Goal: Find specific page/section: Find specific page/section

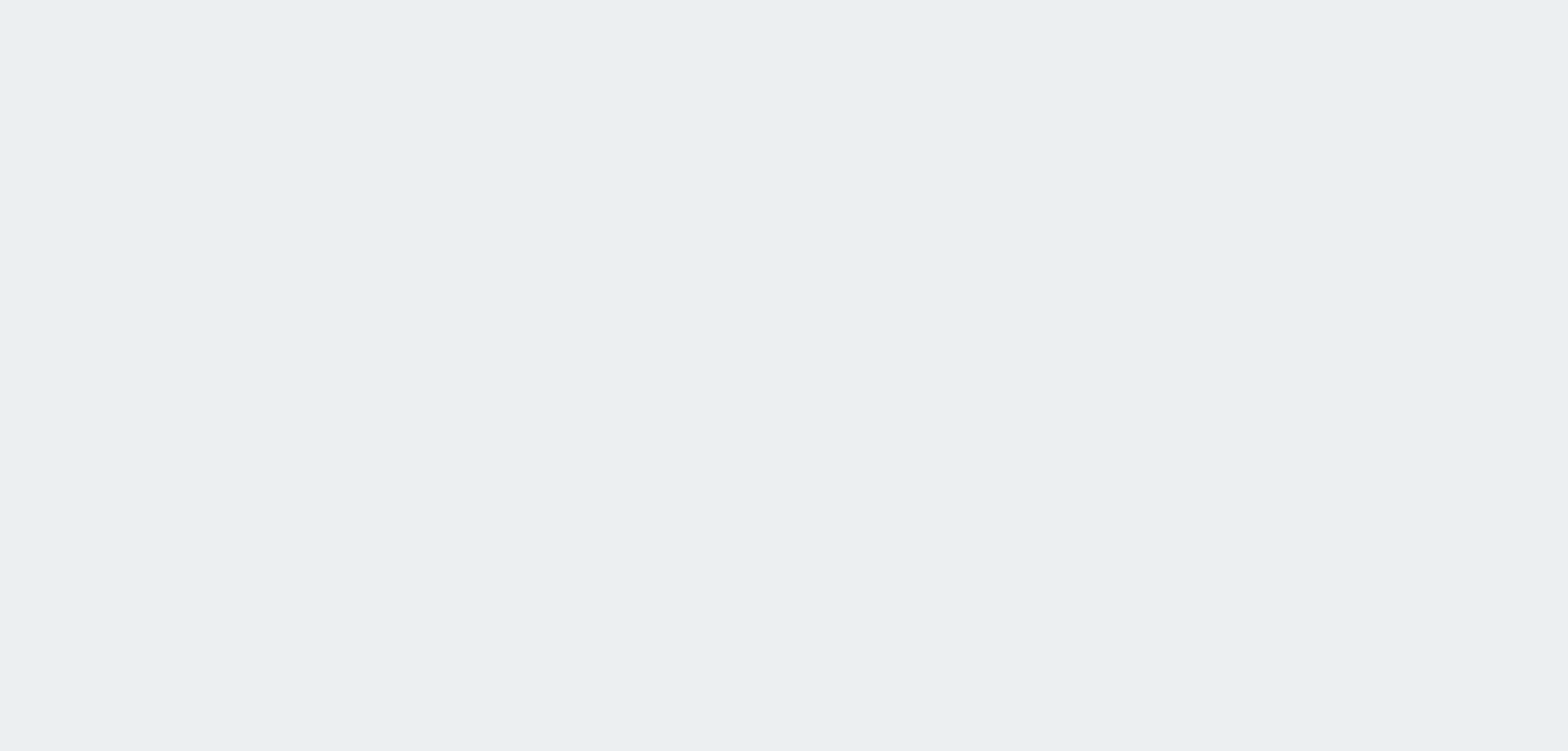
click at [631, 0] on html at bounding box center [784, 0] width 1568 height 0
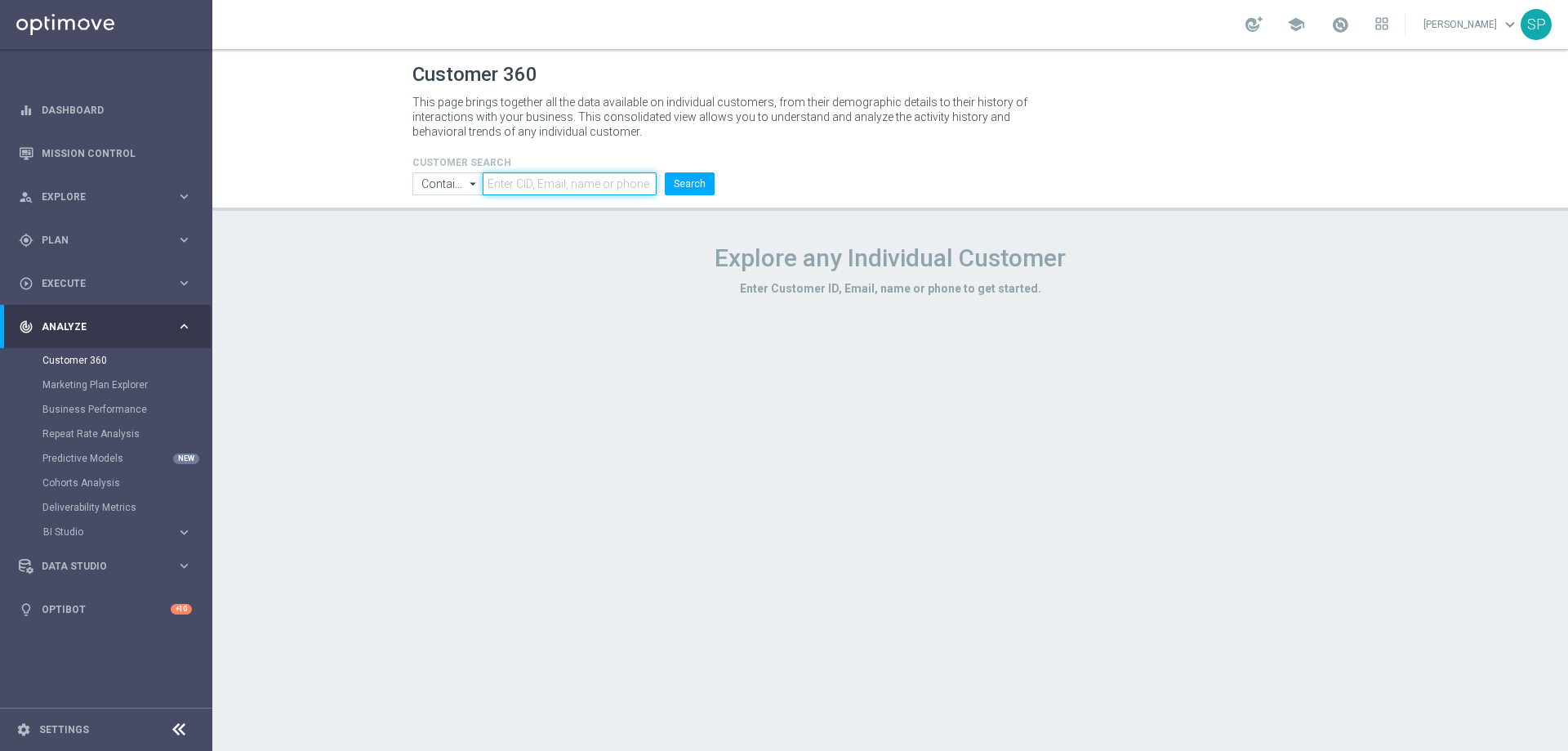
click at [539, 179] on input "text" at bounding box center [569, 183] width 174 height 23
paste input "840433"
type input "840433"
click at [665, 172] on button "Search" at bounding box center [690, 183] width 50 height 23
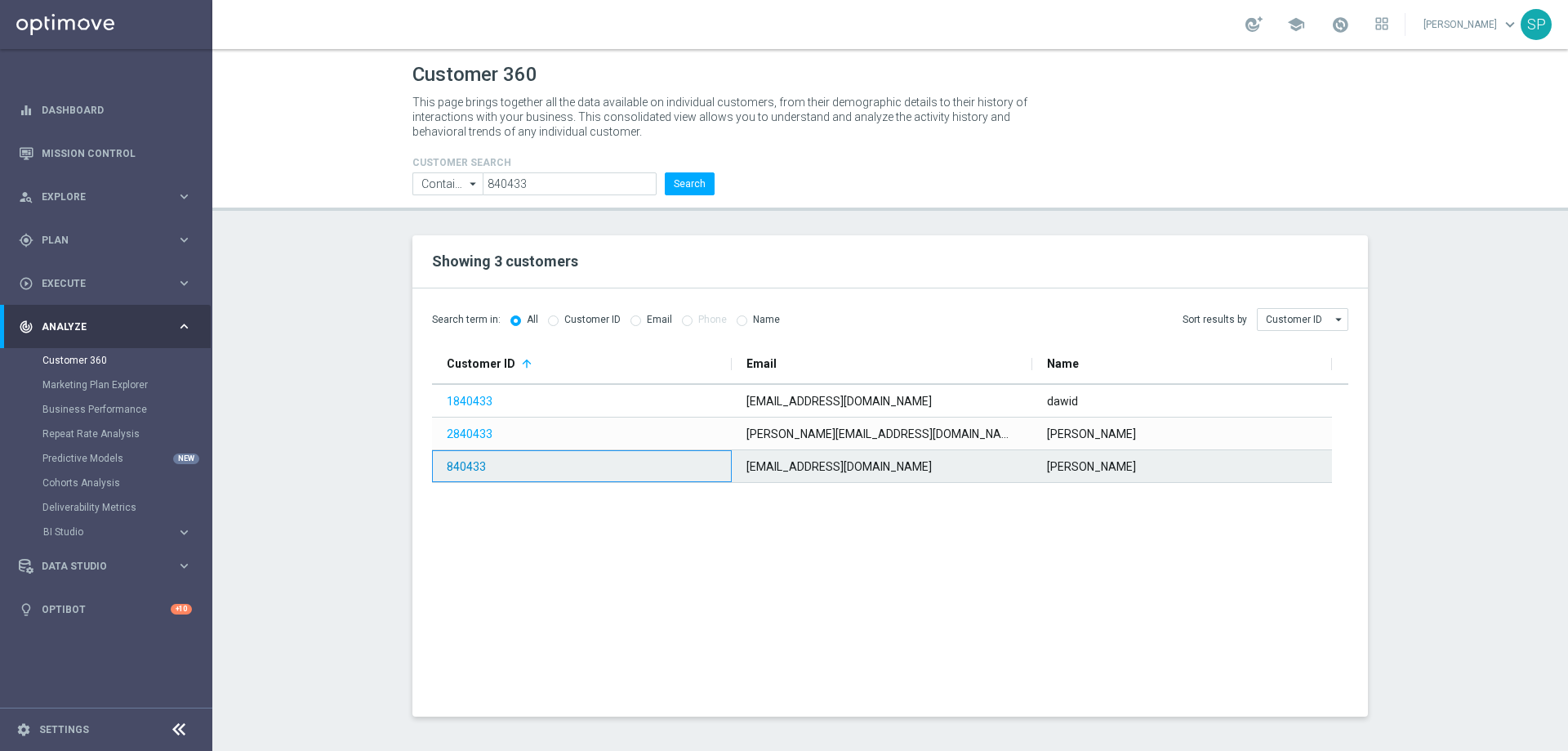
click at [464, 460] on link "840433" at bounding box center [466, 466] width 39 height 13
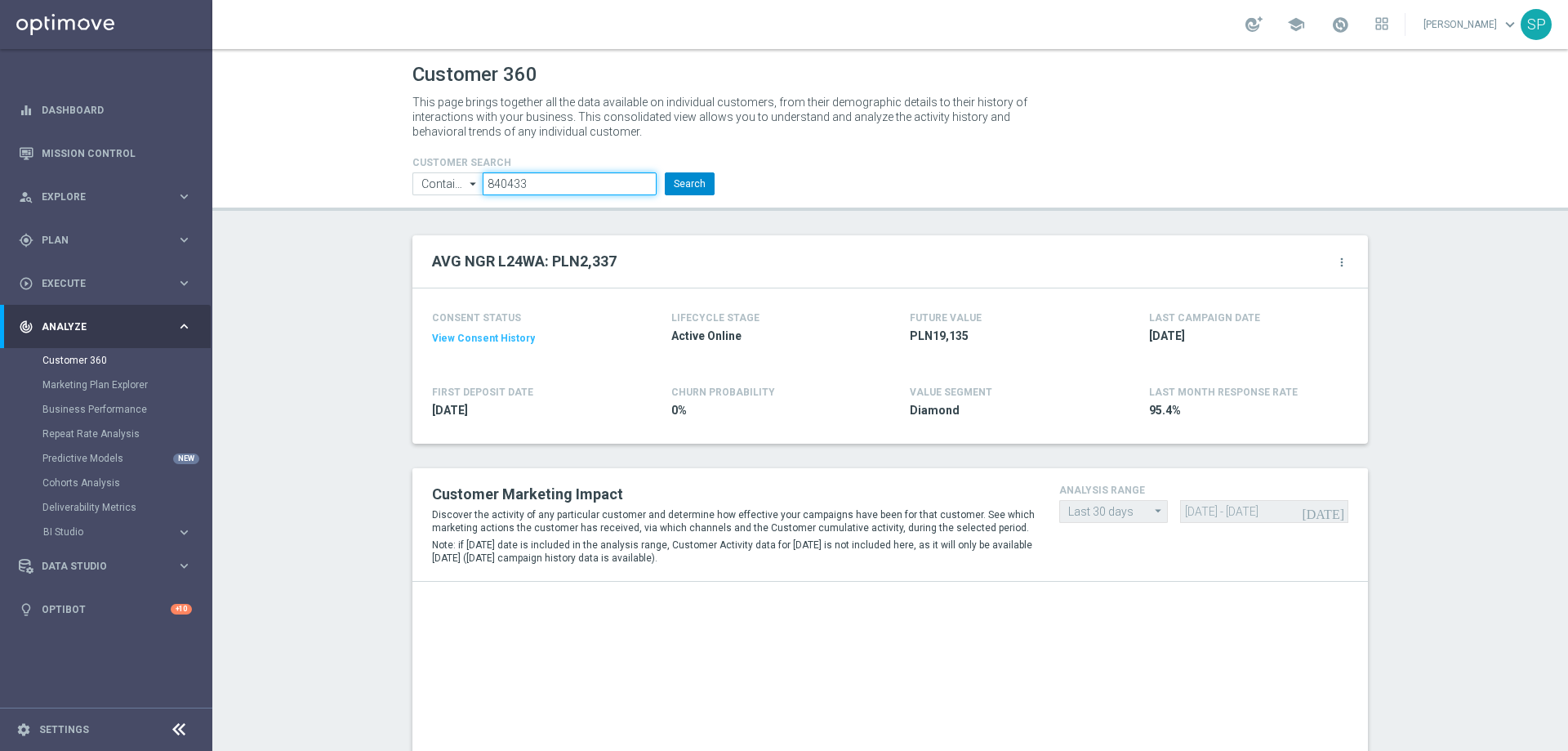
drag, startPoint x: 543, startPoint y: 182, endPoint x: 695, endPoint y: 176, distance: 152.1
click at [544, 181] on input "840433" at bounding box center [569, 183] width 174 height 23
click at [698, 176] on button "Search" at bounding box center [690, 183] width 50 height 23
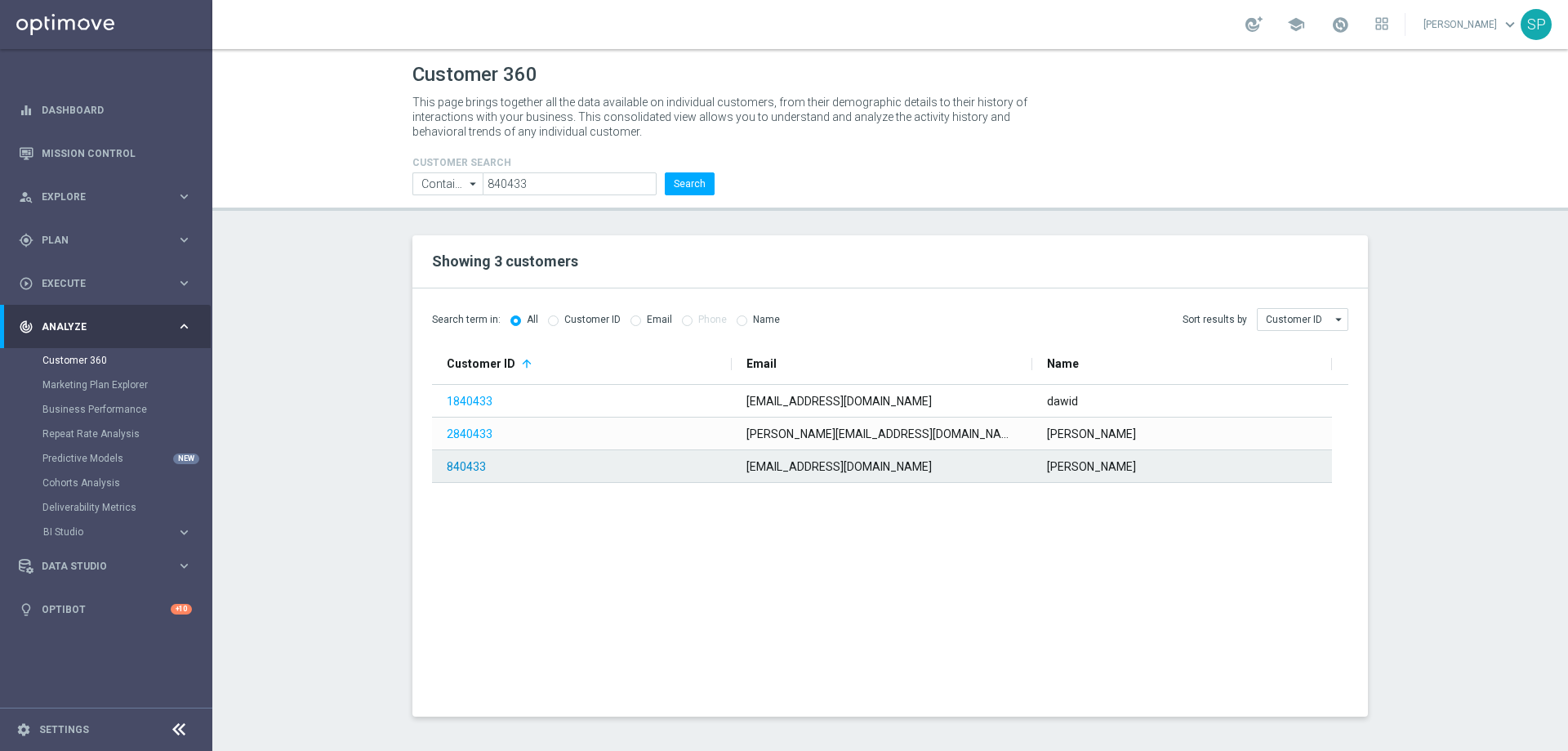
click at [475, 467] on link "840433" at bounding box center [466, 466] width 39 height 13
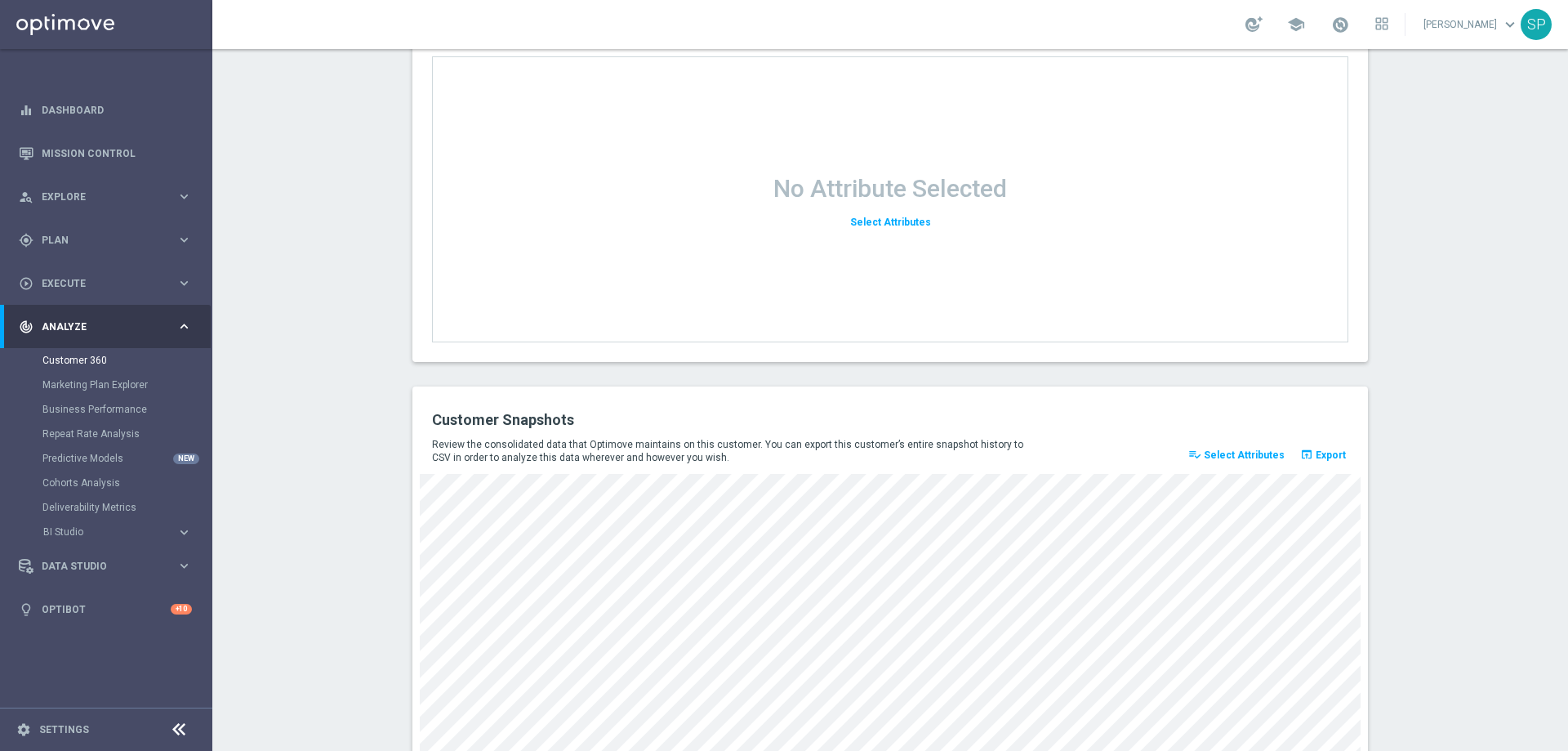
scroll to position [2089, 0]
